Goal: Information Seeking & Learning: Learn about a topic

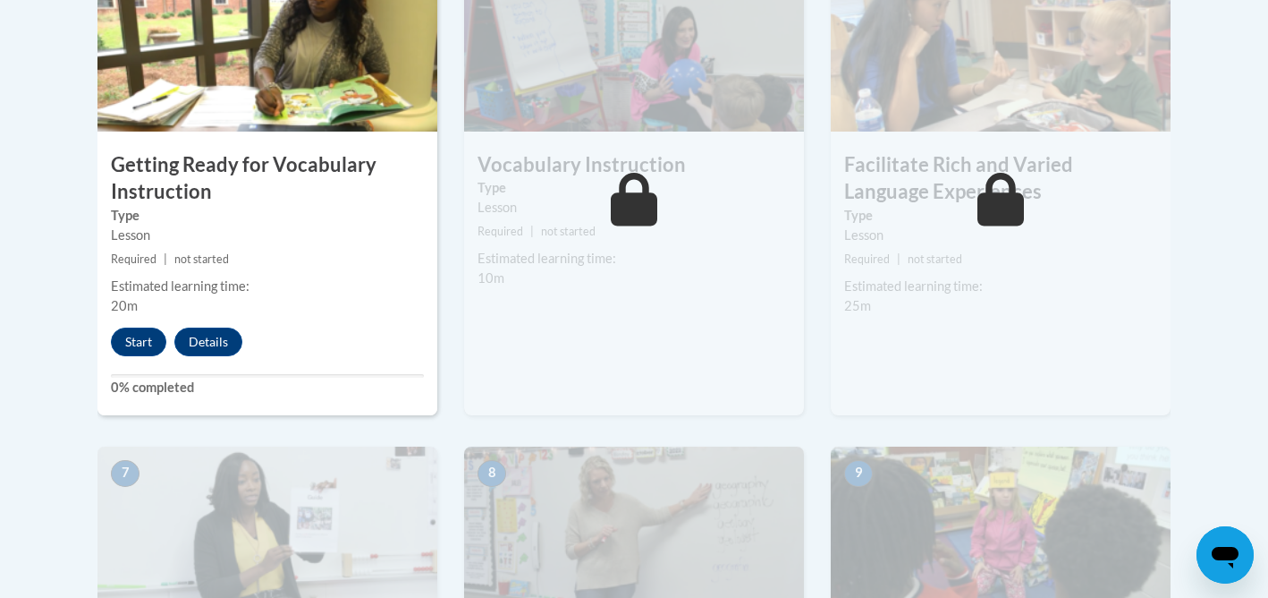
scroll to position [1145, 0]
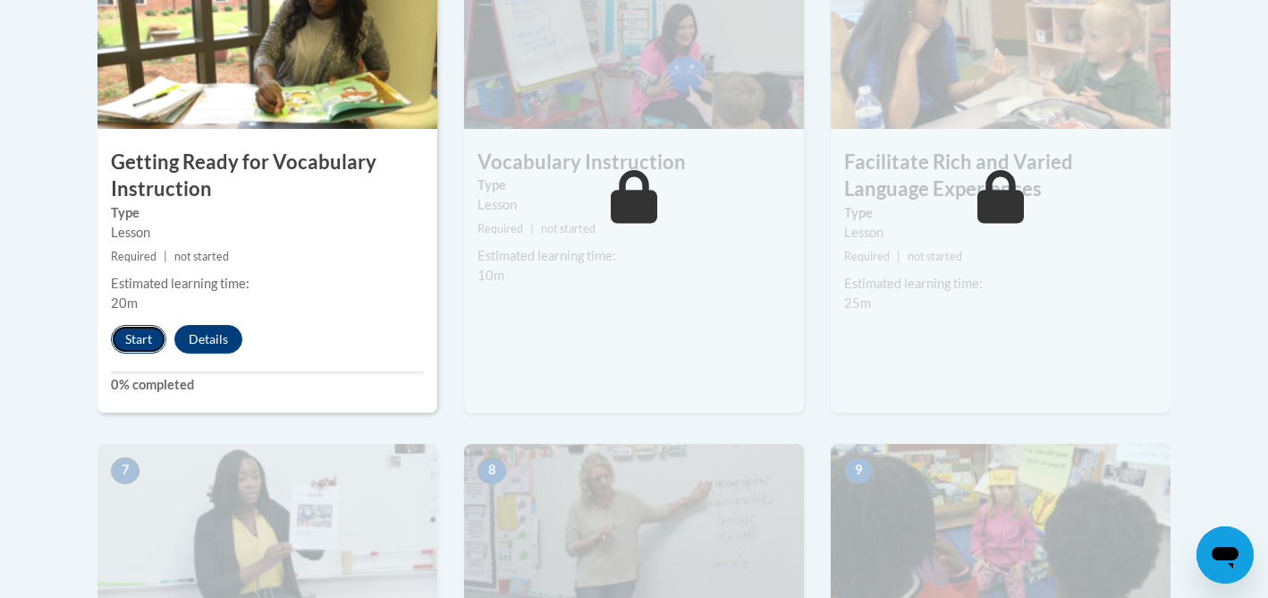
click at [144, 339] on button "Start" at bounding box center [138, 339] width 55 height 29
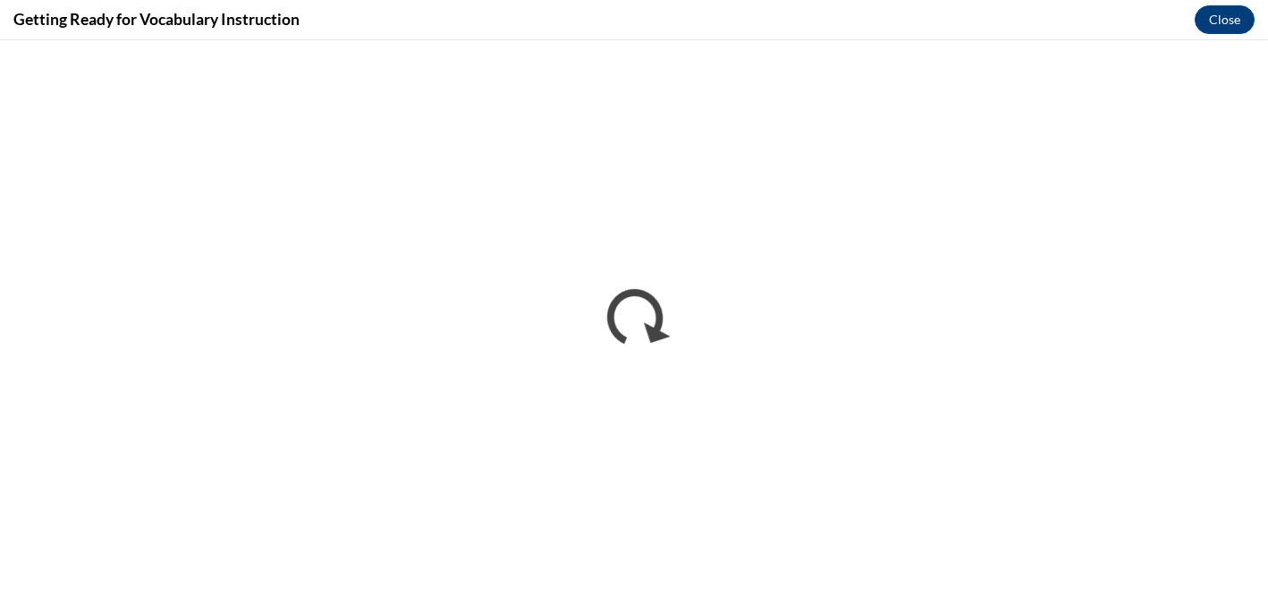
scroll to position [0, 0]
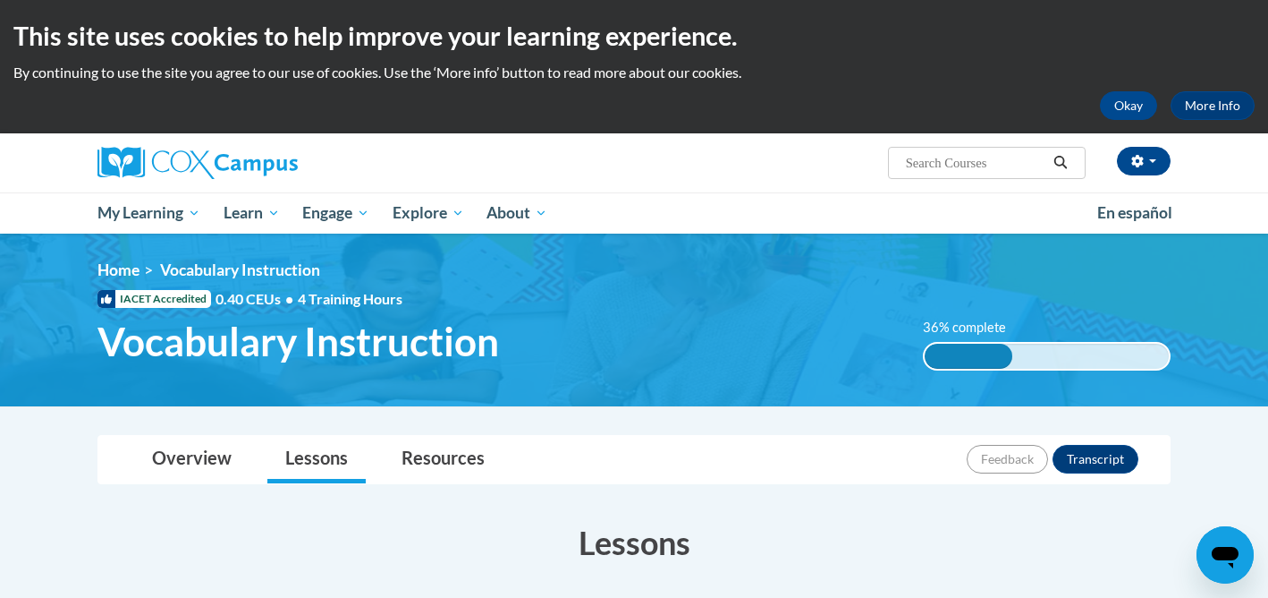
click at [1103, 526] on h3 "Lessons" at bounding box center [634, 542] width 1073 height 45
